Goal: Information Seeking & Learning: Learn about a topic

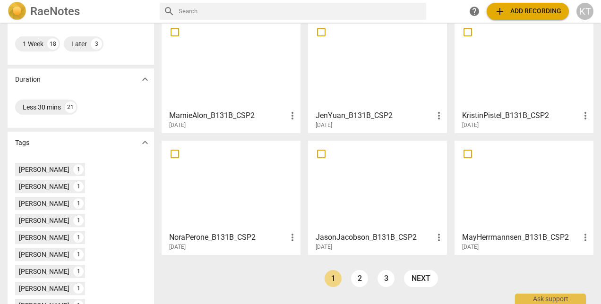
scroll to position [253, 0]
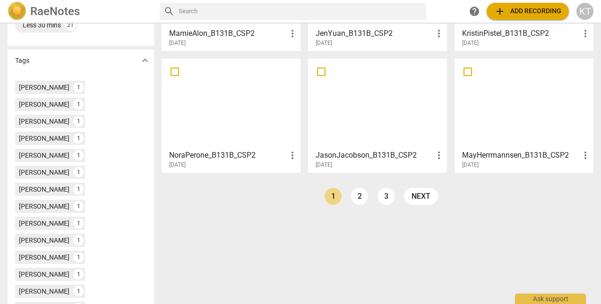
click at [361, 201] on link "2" at bounding box center [359, 196] width 17 height 17
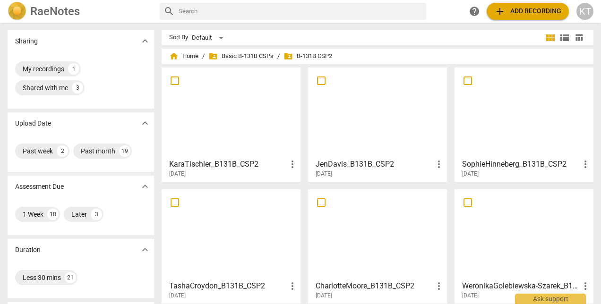
click at [221, 165] on h3 "KaraTischler_B131B_CSP2" at bounding box center [228, 164] width 118 height 11
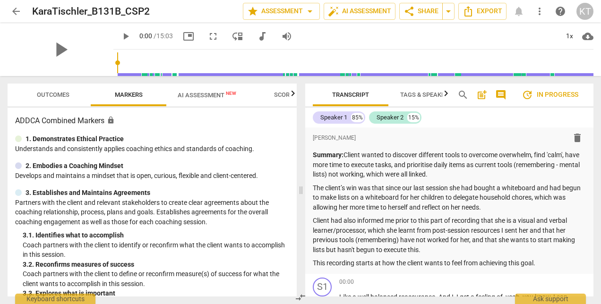
click at [58, 49] on span "play_arrow" at bounding box center [60, 49] width 25 height 25
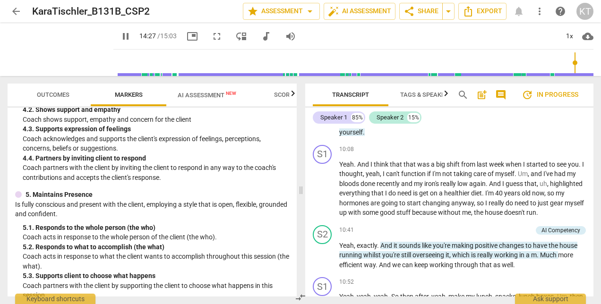
scroll to position [2020, 0]
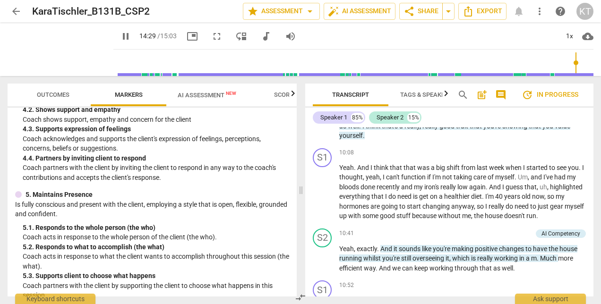
type input "870"
